Goal: Task Accomplishment & Management: Manage account settings

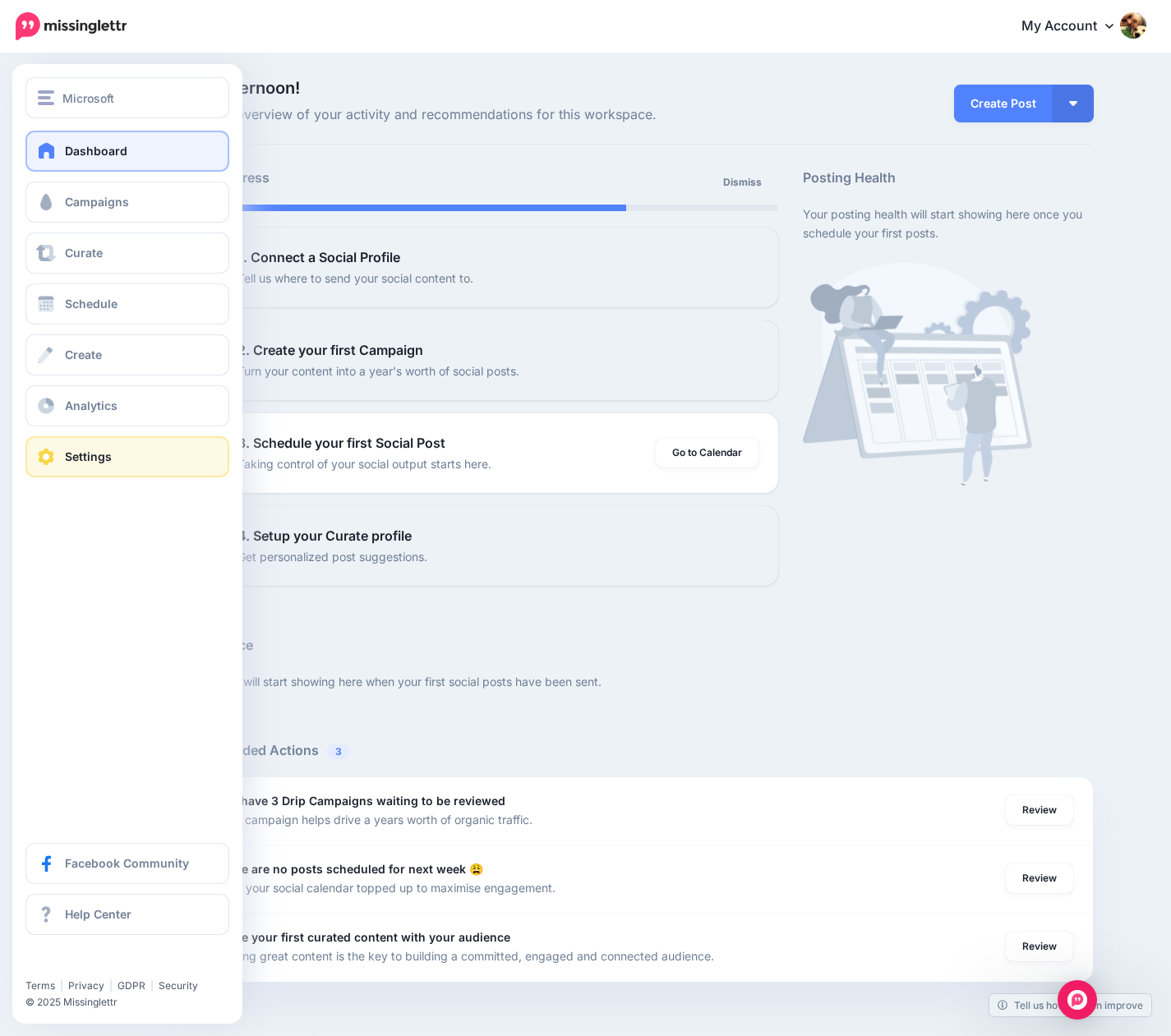
click at [84, 465] on link "Settings" at bounding box center [128, 456] width 204 height 41
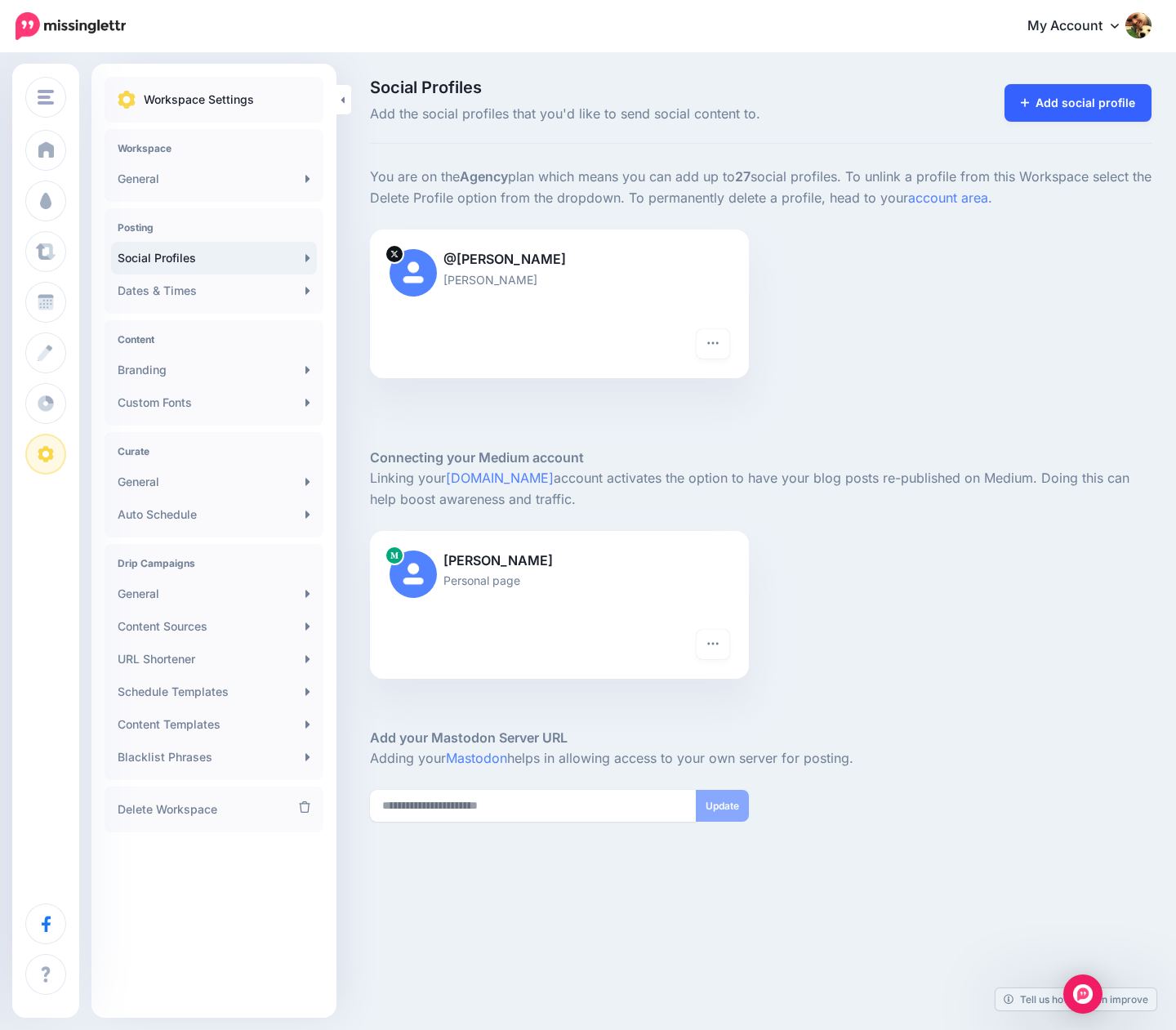
click at [1125, 94] on link "Add social profile" at bounding box center [1078, 103] width 148 height 37
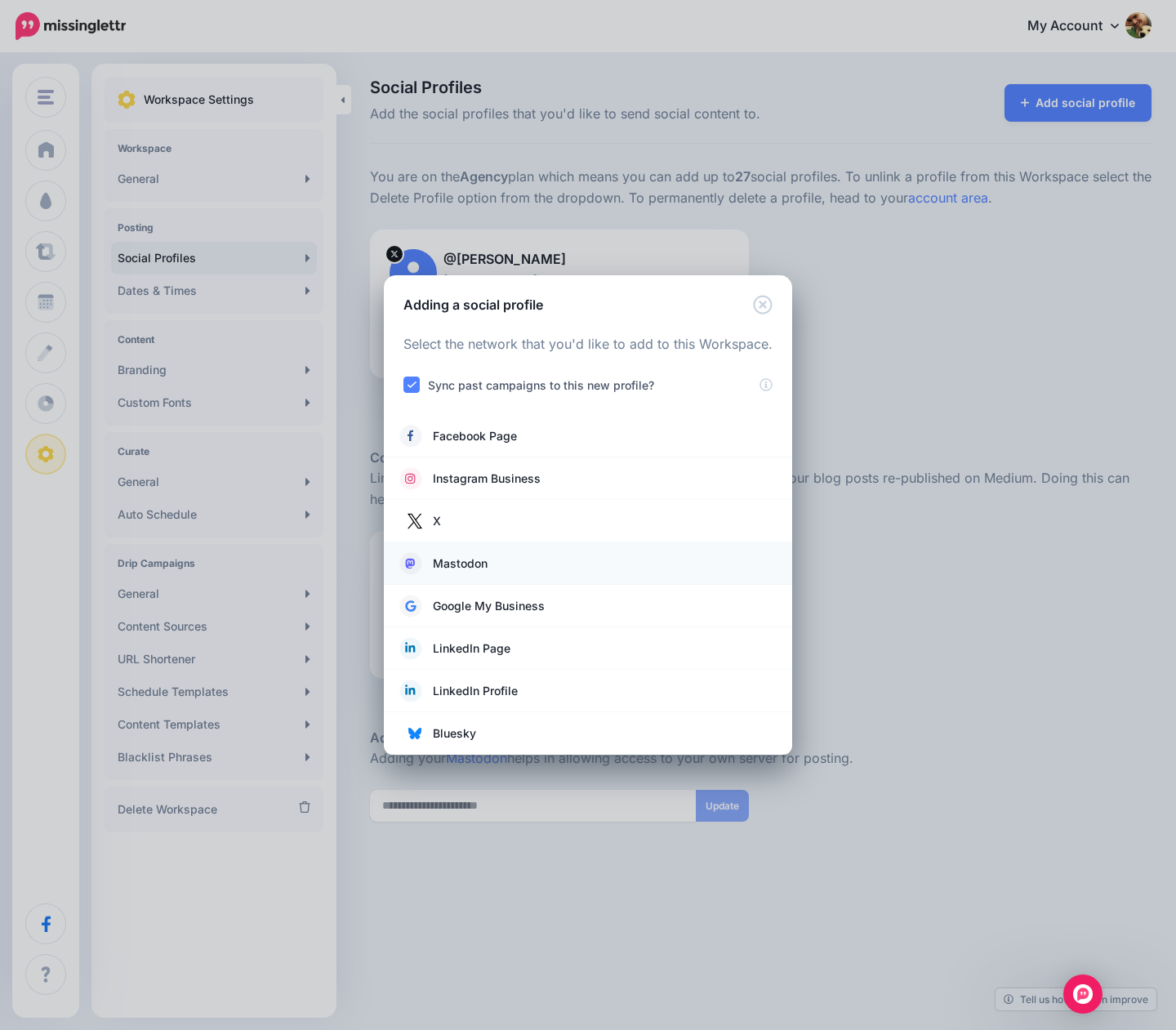
click at [494, 561] on link "Mastodon" at bounding box center [588, 564] width 376 height 23
